Goal: Task Accomplishment & Management: Manage account settings

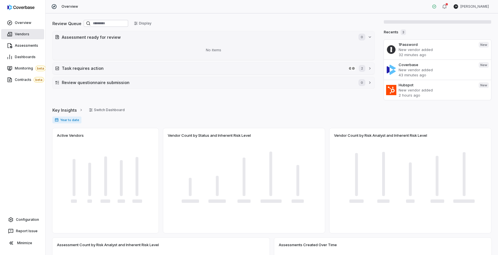
click at [22, 34] on span "Vendors" at bounding box center [22, 34] width 15 height 5
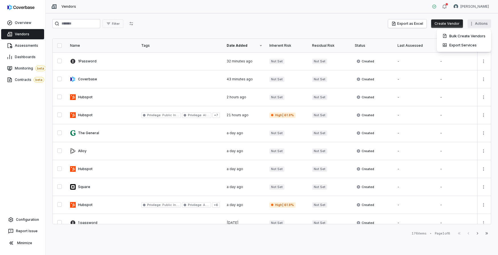
click at [476, 22] on html "Overview Vendors Assessments Dashboards Monitoring beta Contracts beta Configur…" at bounding box center [249, 127] width 498 height 255
click at [470, 36] on div "Bulk Create Vendors" at bounding box center [464, 35] width 50 height 9
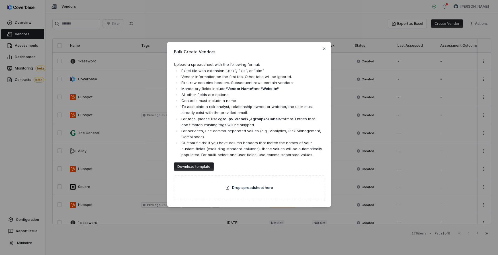
click at [485, 27] on div "Bulk Create Vendors Upload a spreadsheet with the following format: Excel file …" at bounding box center [249, 127] width 498 height 255
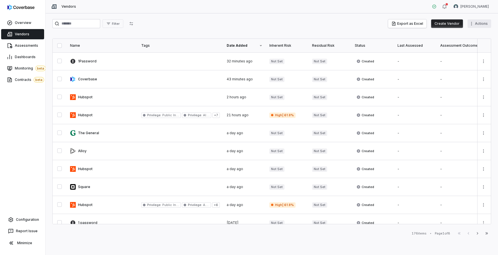
click at [475, 26] on html "Overview Vendors Assessments Dashboards Monitoring beta Contracts beta Configur…" at bounding box center [249, 127] width 498 height 255
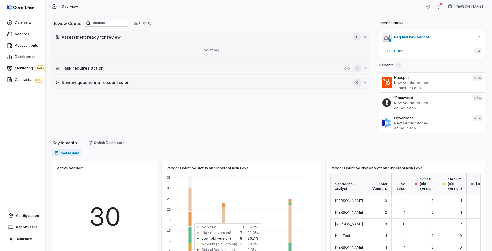
click at [350, 129] on div "Review Queue Display Assessment ready for review 0 No items Task requires actio…" at bounding box center [211, 76] width 318 height 114
click at [336, 124] on div "Review Queue Display Assessment ready for review 0 No items Task requires actio…" at bounding box center [211, 76] width 318 height 114
click at [343, 110] on div "Review Queue Display Assessment ready for review 0 No items Task requires actio…" at bounding box center [211, 76] width 318 height 114
click at [22, 35] on span "Vendors" at bounding box center [22, 34] width 15 height 5
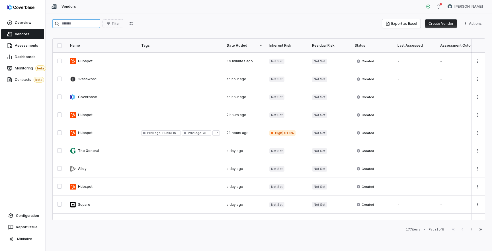
click at [87, 25] on input "search" at bounding box center [76, 23] width 48 height 9
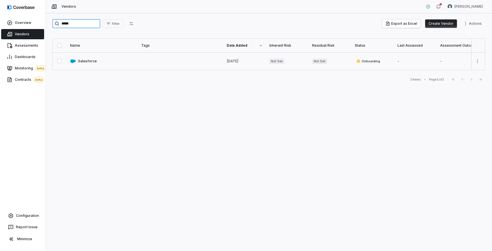
type input "*****"
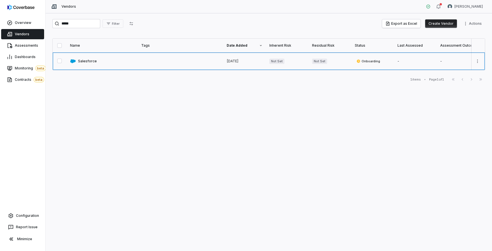
click at [86, 62] on link at bounding box center [102, 61] width 71 height 18
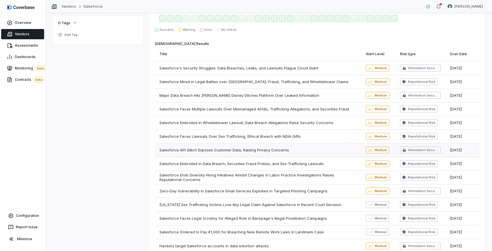
scroll to position [451, 0]
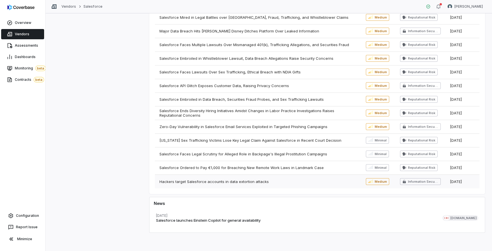
click at [246, 180] on span "Hackers target Salesforce accounts in data extortion attacks" at bounding box center [213, 181] width 109 height 5
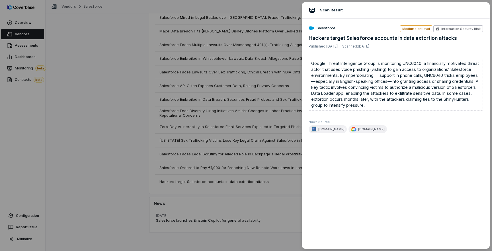
click at [423, 28] on span "Medium alert level" at bounding box center [416, 29] width 28 height 4
click at [460, 29] on span "Information Security Risk" at bounding box center [460, 28] width 39 height 5
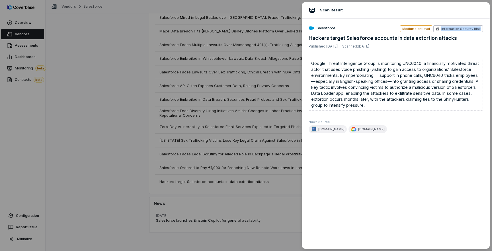
click at [460, 29] on span "Information Security Risk" at bounding box center [460, 28] width 39 height 5
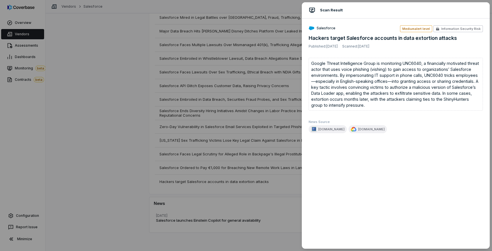
click at [426, 29] on span "Medium alert level" at bounding box center [416, 29] width 28 height 4
click at [385, 78] on div "Google Threat Intelligence Group is monitoring UNC6040, a financially motivated…" at bounding box center [396, 84] width 174 height 53
click at [283, 180] on div "Scan Result Salesforce Medium alert level Information Security Risk Hackers tar…" at bounding box center [246, 125] width 492 height 251
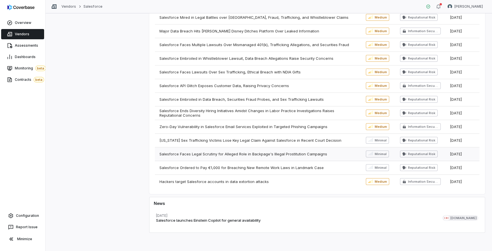
click at [289, 160] on div "Salesforce Faces Legal Scrutiny for Alleged Role in Backpage's Illegal Prostitu…" at bounding box center [258, 153] width 206 height 13
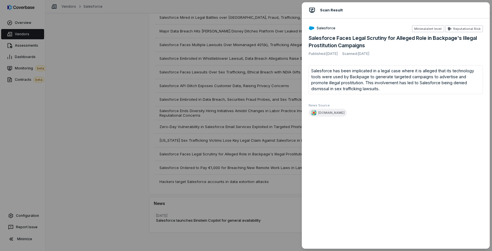
click at [234, 158] on div "Scan Result Salesforce Minimal alert level Reputational Risk Salesforce Faces L…" at bounding box center [246, 125] width 492 height 251
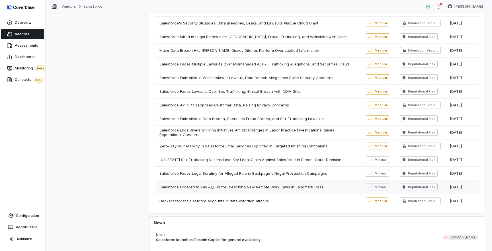
scroll to position [426, 0]
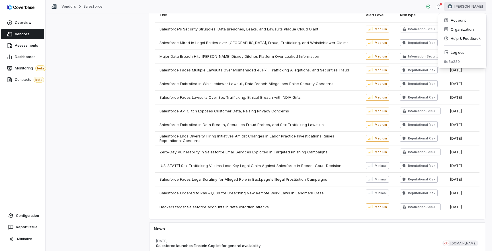
click at [477, 8] on html "**********" at bounding box center [246, 125] width 492 height 251
click at [459, 22] on div "Account" at bounding box center [462, 20] width 44 height 9
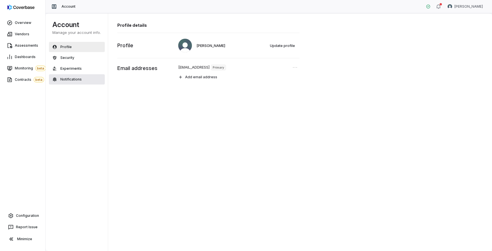
click at [70, 78] on span "Notifications" at bounding box center [70, 79] width 21 height 5
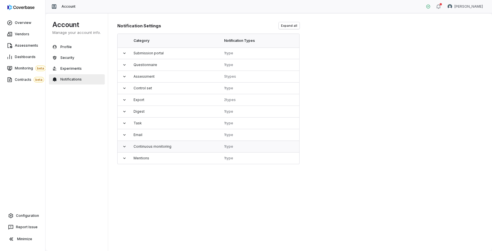
click at [125, 148] on icon at bounding box center [124, 146] width 5 height 5
click at [125, 149] on td at bounding box center [124, 147] width 13 height 12
click at [124, 147] on icon at bounding box center [124, 146] width 5 height 5
click at [24, 47] on span "Assessments" at bounding box center [26, 45] width 23 height 5
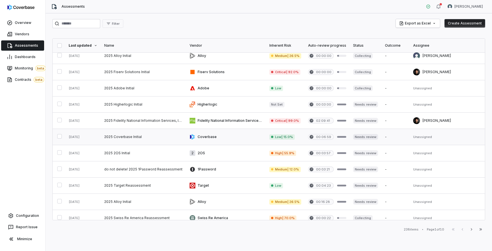
scroll to position [42, 0]
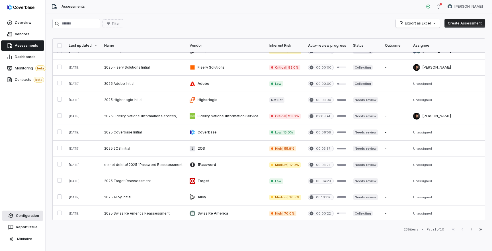
click at [30, 216] on span "Configuration" at bounding box center [27, 216] width 23 height 5
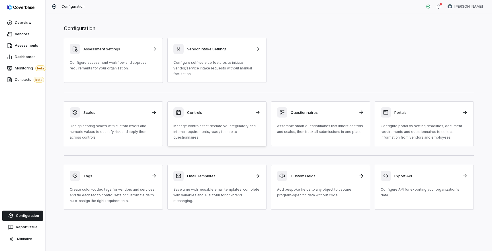
click at [191, 128] on p "Manage controls that declare your regulatory and internal requirements, ready t…" at bounding box center [216, 131] width 87 height 17
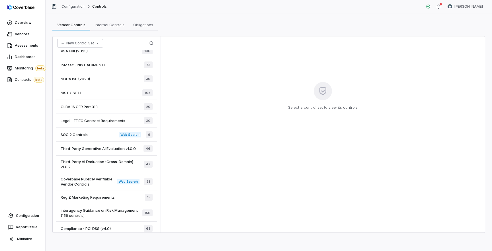
scroll to position [157, 0]
click at [99, 180] on span "Coverbase Publicly Verifiable Vendor Controls" at bounding box center [89, 180] width 56 height 10
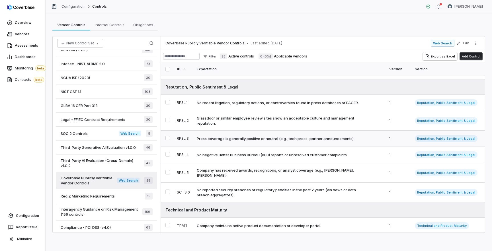
scroll to position [355, 0]
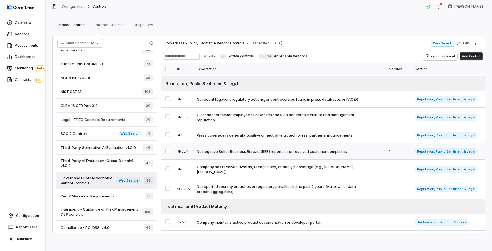
click at [265, 154] on div "No negative Better Business Bureau (BBB) reports or unresolved customer complai…" at bounding box center [272, 151] width 151 height 5
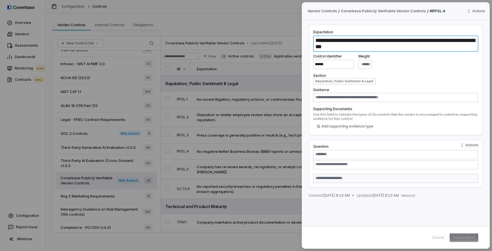
click at [411, 50] on textarea "**********" at bounding box center [395, 44] width 165 height 16
click at [379, 43] on textarea "**********" at bounding box center [395, 44] width 165 height 16
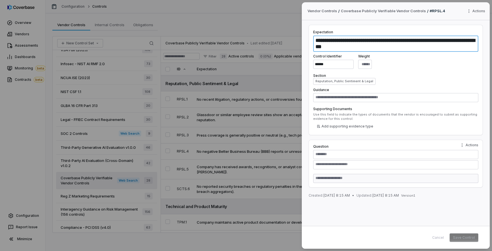
click at [379, 43] on textarea "**********" at bounding box center [395, 44] width 165 height 16
type textarea "*"
